Goal: Communication & Community: Participate in discussion

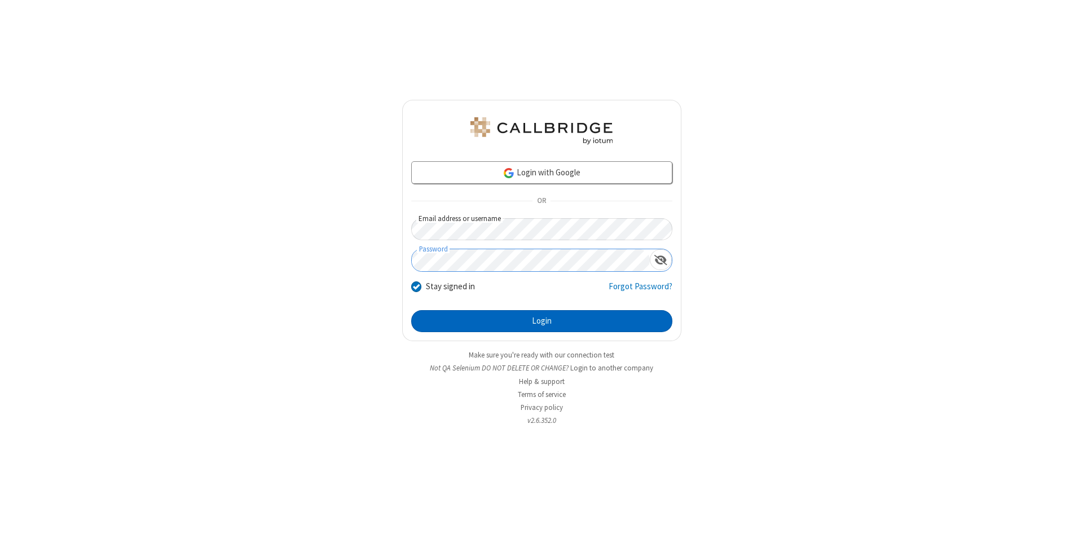
click at [542, 322] on button "Login" at bounding box center [541, 321] width 261 height 23
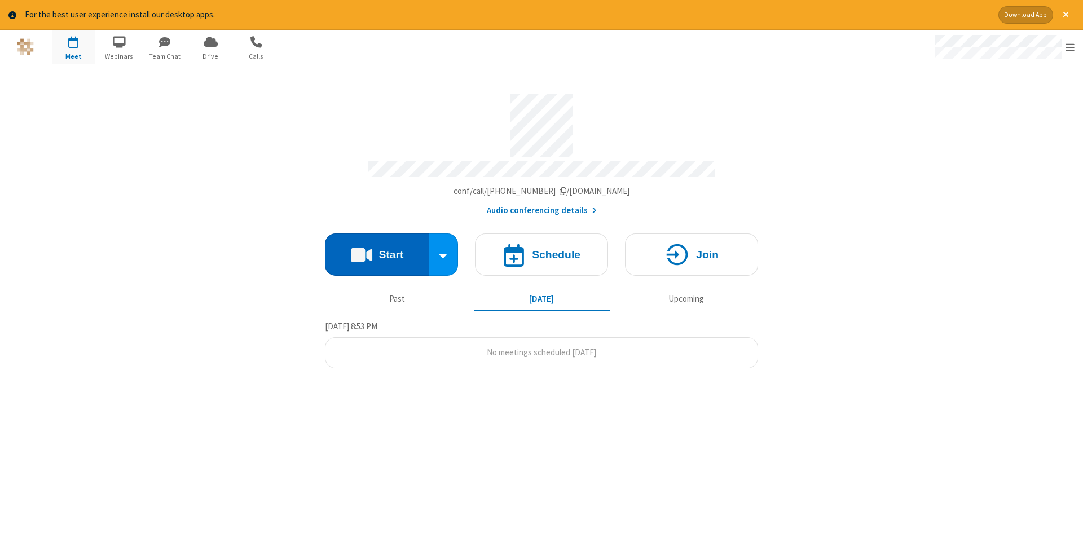
click at [377, 251] on button "Start" at bounding box center [377, 255] width 104 height 42
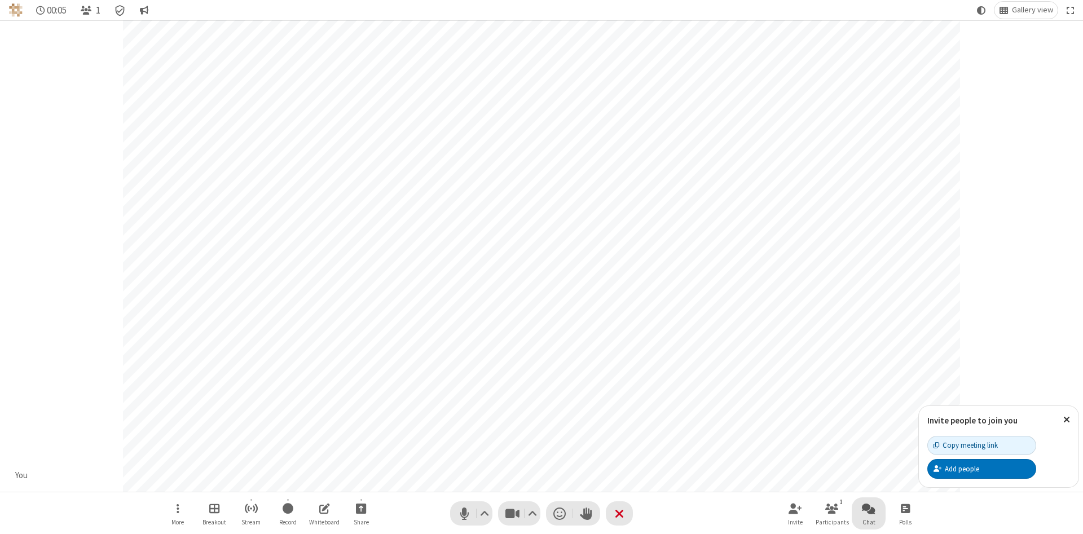
click at [869, 508] on span "Open chat" at bounding box center [869, 509] width 14 height 14
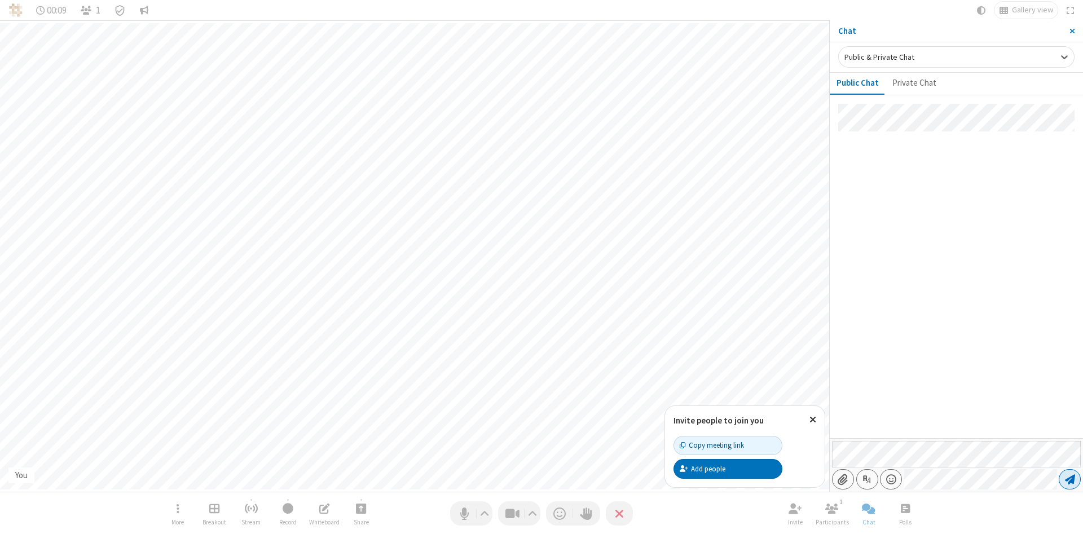
click at [1070, 480] on span "Send message" at bounding box center [1070, 479] width 10 height 11
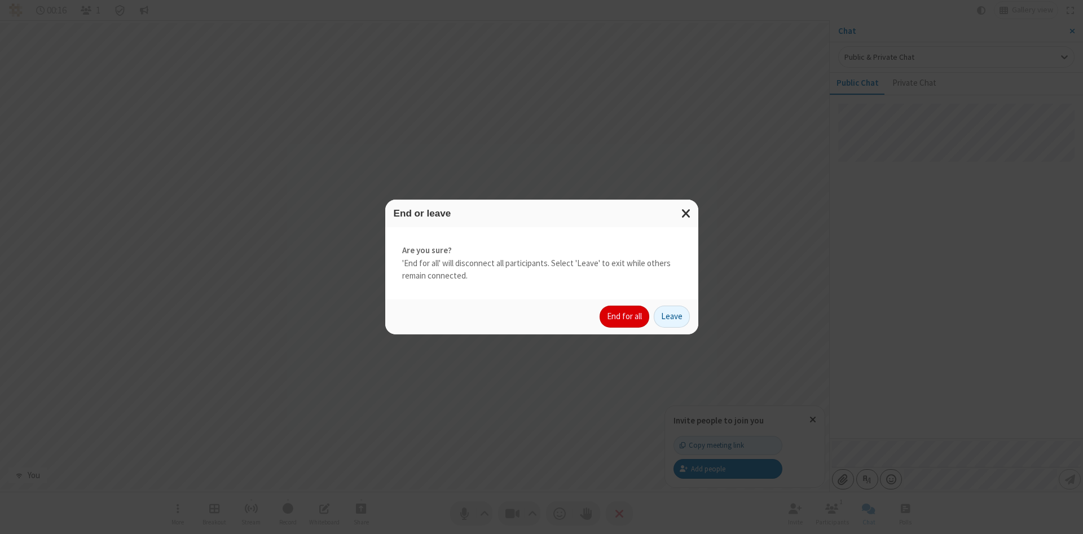
click at [625, 317] on button "End for all" at bounding box center [625, 317] width 50 height 23
